Goal: Check status: Check status

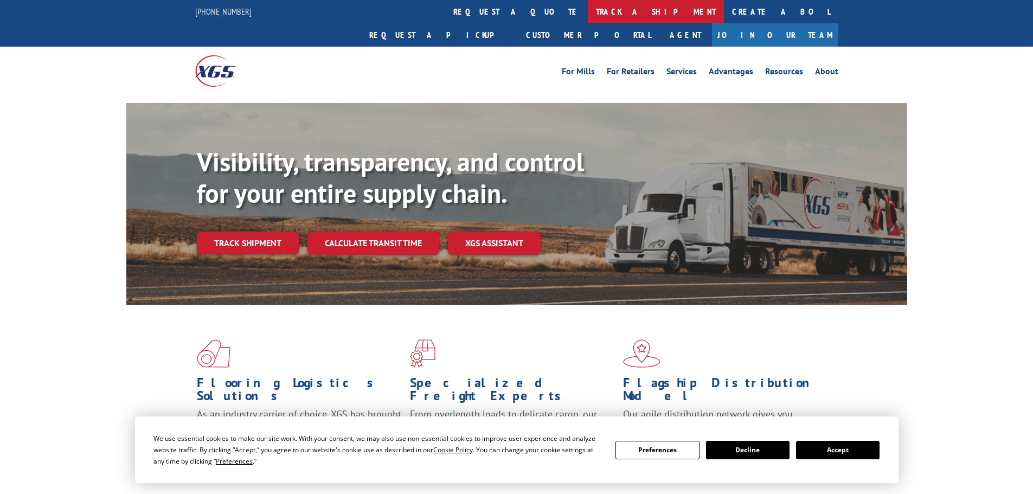
click at [588, 7] on link "track a shipment" at bounding box center [656, 11] width 136 height 23
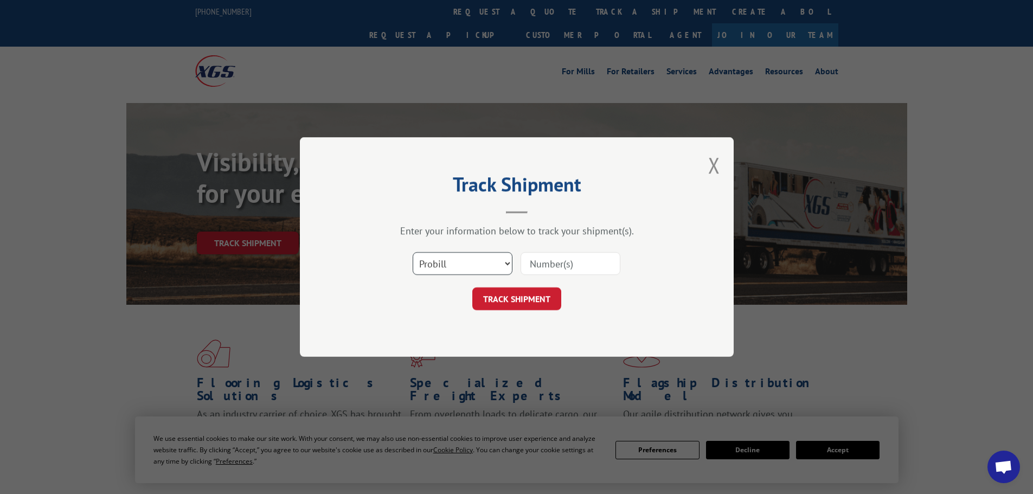
click at [426, 255] on select "Select category... Probill BOL PO" at bounding box center [463, 263] width 100 height 23
select select "bol"
click at [413, 252] on select "Select category... Probill BOL PO" at bounding box center [463, 263] width 100 height 23
click at [531, 265] on input at bounding box center [571, 263] width 100 height 23
paste input "7066095"
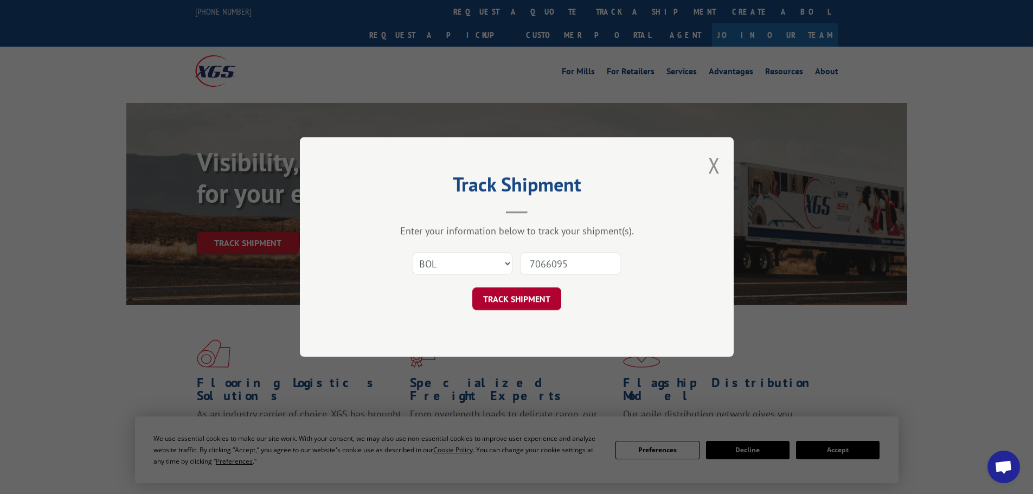
type input "7066095"
click at [525, 297] on button "TRACK SHIPMENT" at bounding box center [516, 298] width 89 height 23
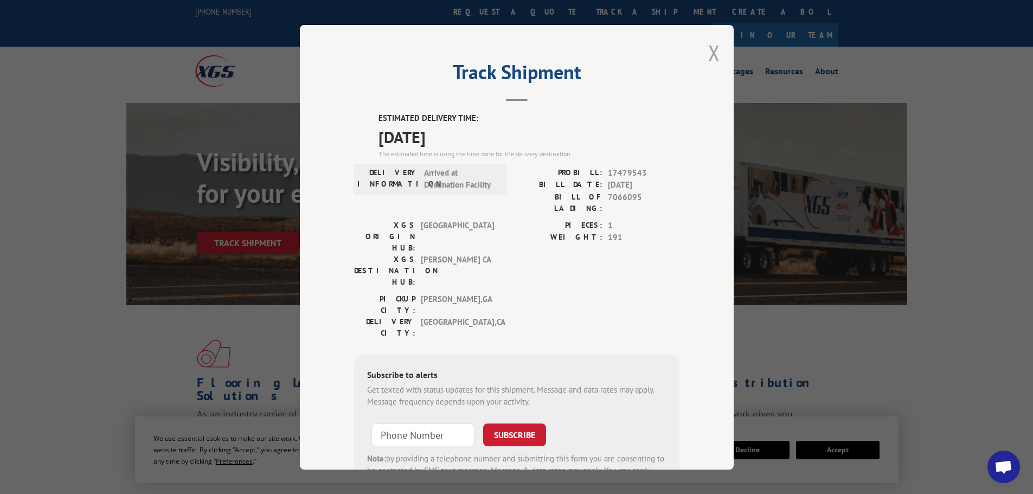
click at [712, 49] on button "Close modal" at bounding box center [714, 53] width 12 height 29
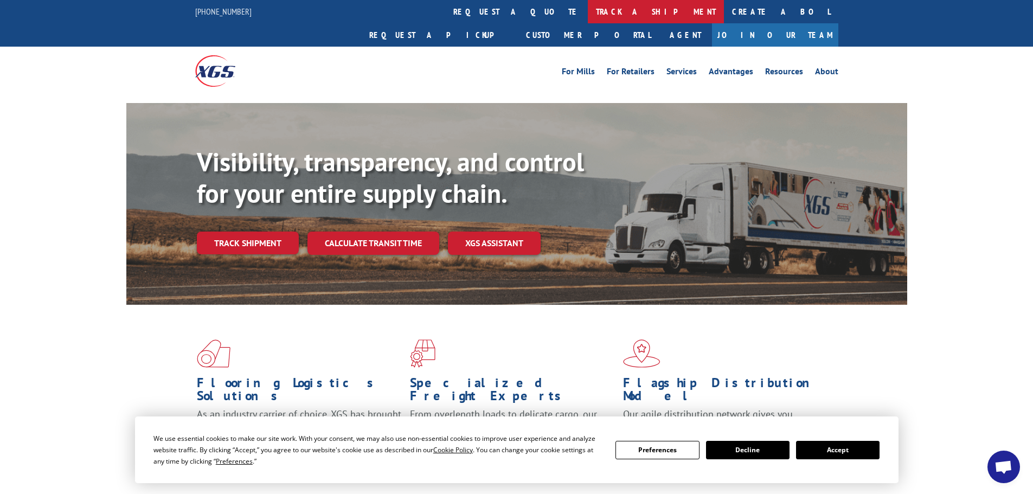
click at [588, 10] on link "track a shipment" at bounding box center [656, 11] width 136 height 23
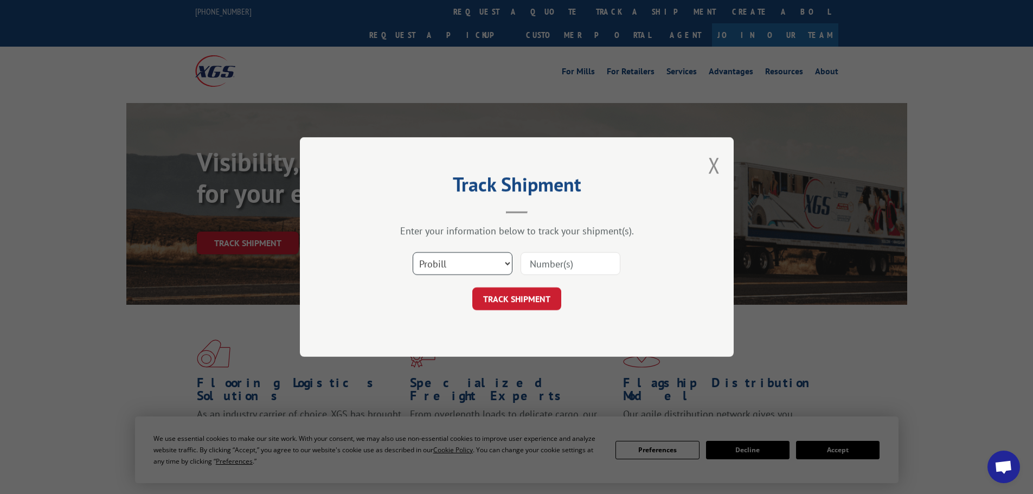
click at [454, 264] on select "Select category... Probill BOL PO" at bounding box center [463, 263] width 100 height 23
select select "bol"
click at [413, 252] on select "Select category... Probill BOL PO" at bounding box center [463, 263] width 100 height 23
click at [535, 265] on input at bounding box center [571, 263] width 100 height 23
paste input "7066095"
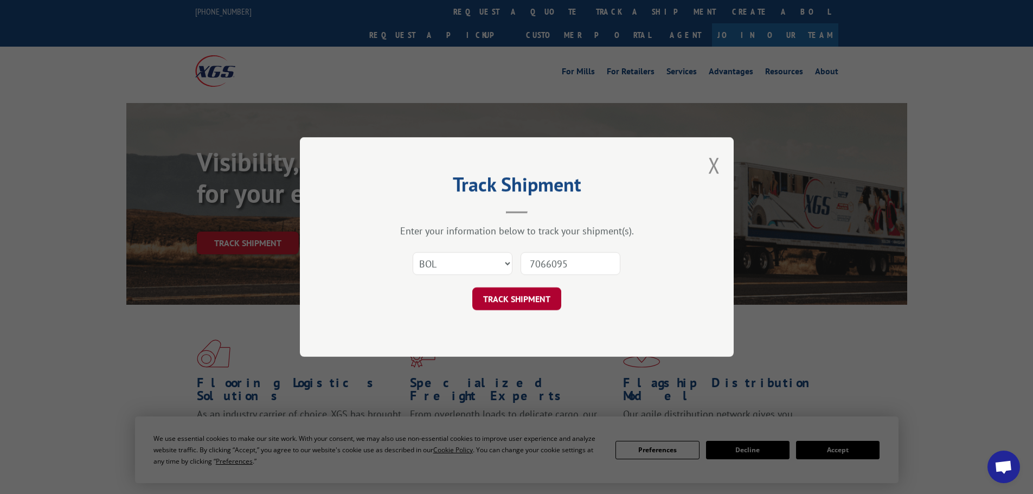
type input "7066095"
click at [514, 299] on button "TRACK SHIPMENT" at bounding box center [516, 298] width 89 height 23
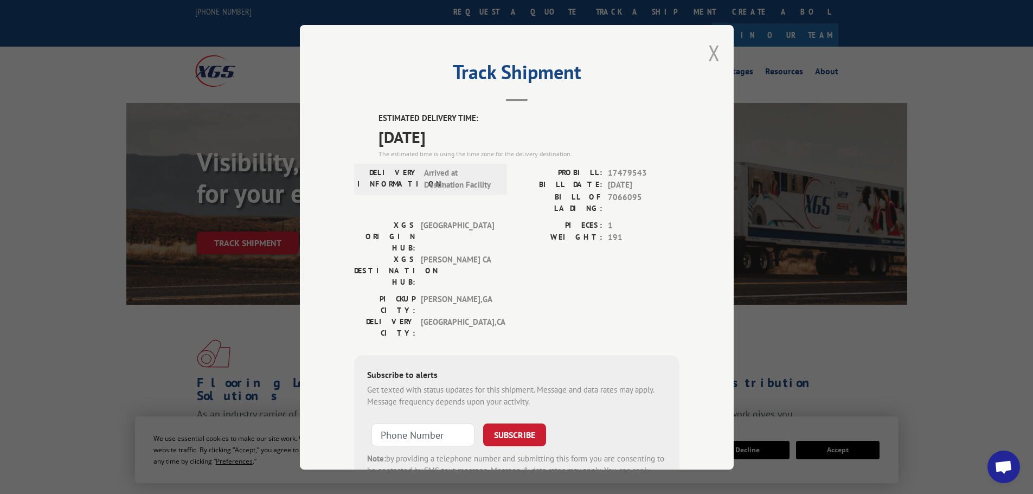
click at [711, 50] on button "Close modal" at bounding box center [714, 53] width 12 height 29
